Goal: Task Accomplishment & Management: Complete application form

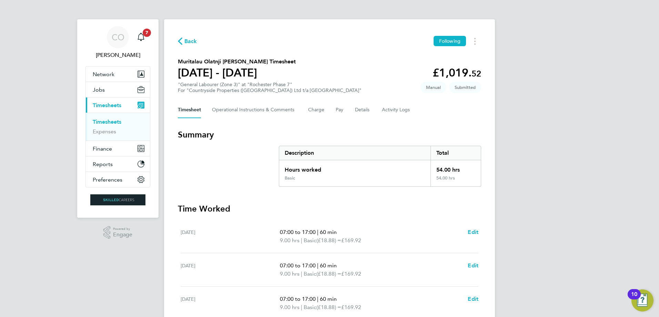
click at [109, 121] on link "Timesheets" at bounding box center [107, 122] width 29 height 7
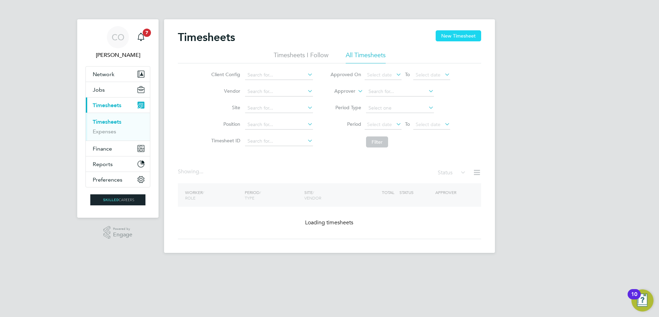
click at [463, 35] on button "New Timesheet" at bounding box center [459, 35] width 46 height 11
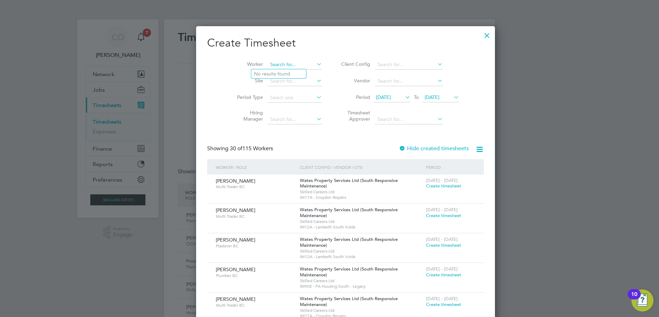
click at [287, 65] on input at bounding box center [295, 65] width 54 height 10
click at [285, 71] on li "[PERSON_NAME]" at bounding box center [278, 73] width 55 height 9
type input "[PERSON_NAME]"
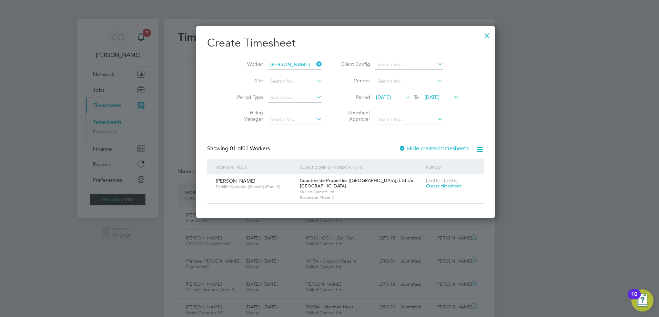
click at [426, 187] on span "Create timesheet" at bounding box center [443, 186] width 35 height 6
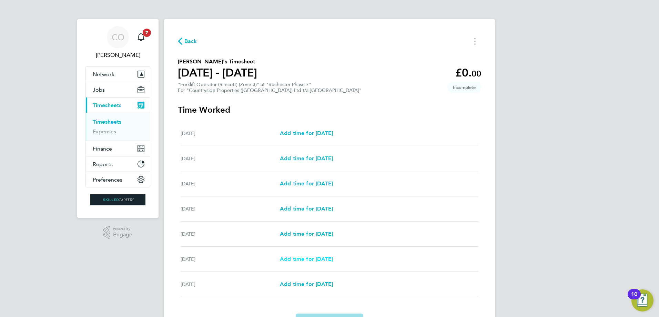
click at [308, 262] on span "Add time for [DATE]" at bounding box center [306, 259] width 53 height 7
select select "30"
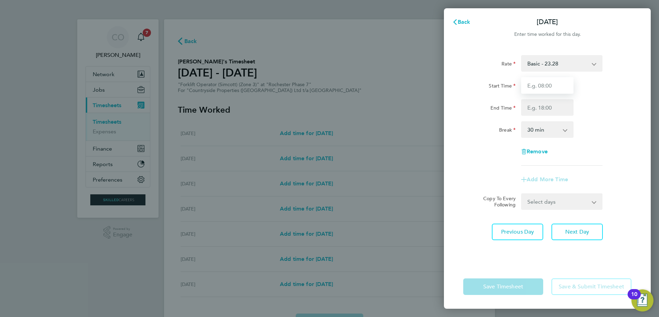
click at [542, 82] on input "Start Time" at bounding box center [547, 85] width 52 height 17
type input "07:30"
click at [531, 110] on input "End Time" at bounding box center [547, 107] width 52 height 17
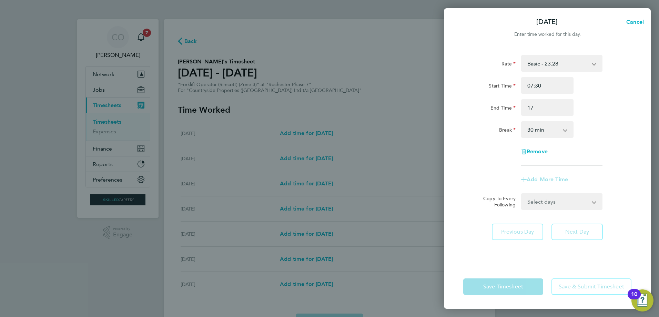
type input "17:00"
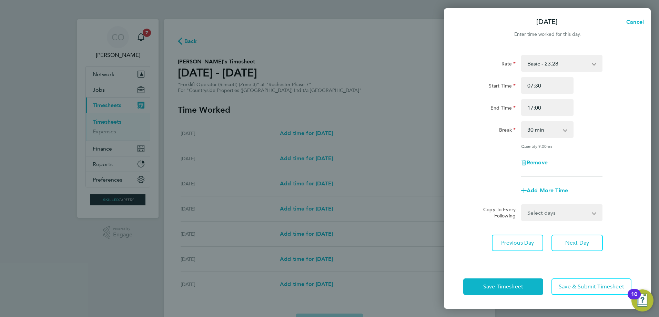
click at [458, 123] on div "Rate Basic - 23.28 Start Time 07:30 End Time 17:00 Break 0 min 15 min 30 min 45…" at bounding box center [547, 156] width 207 height 218
click at [575, 288] on span "Save & Submit Timesheet" at bounding box center [591, 286] width 65 height 7
